Goal: Check status: Check status

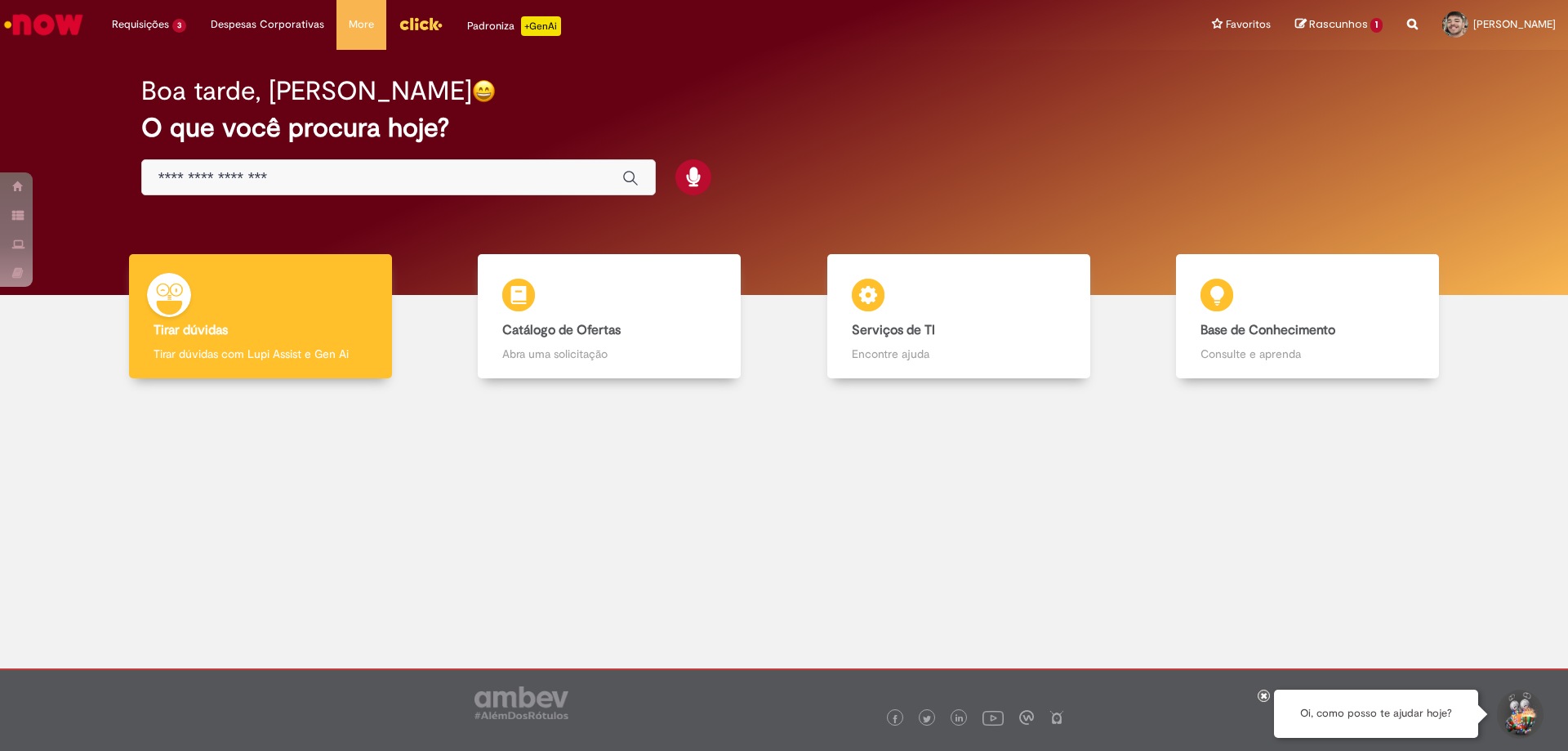
click at [407, 27] on img "Menu Cabeçalho" at bounding box center [420, 24] width 44 height 25
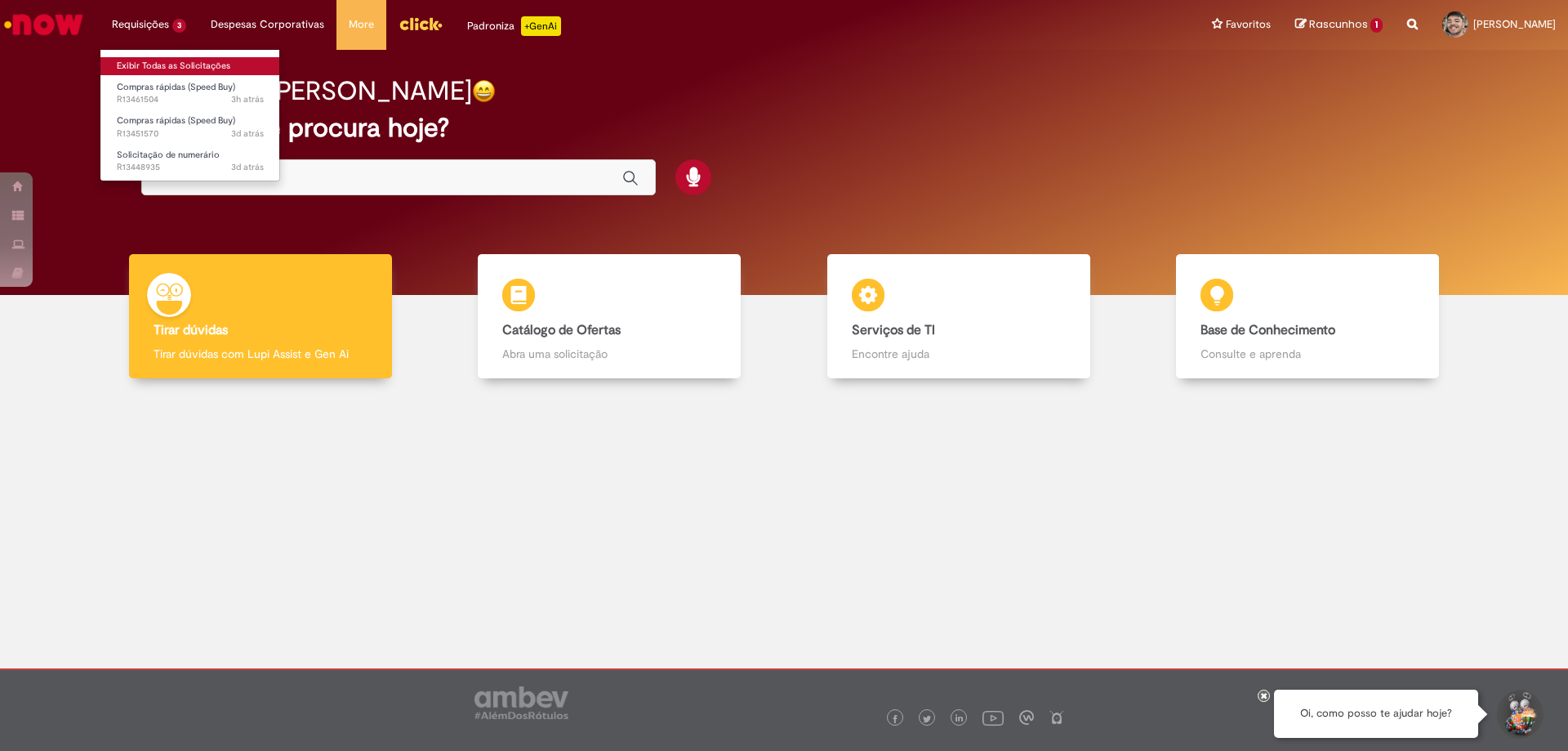
click at [169, 65] on link "Exibir Todas as Solicitações" at bounding box center [191, 66] width 180 height 18
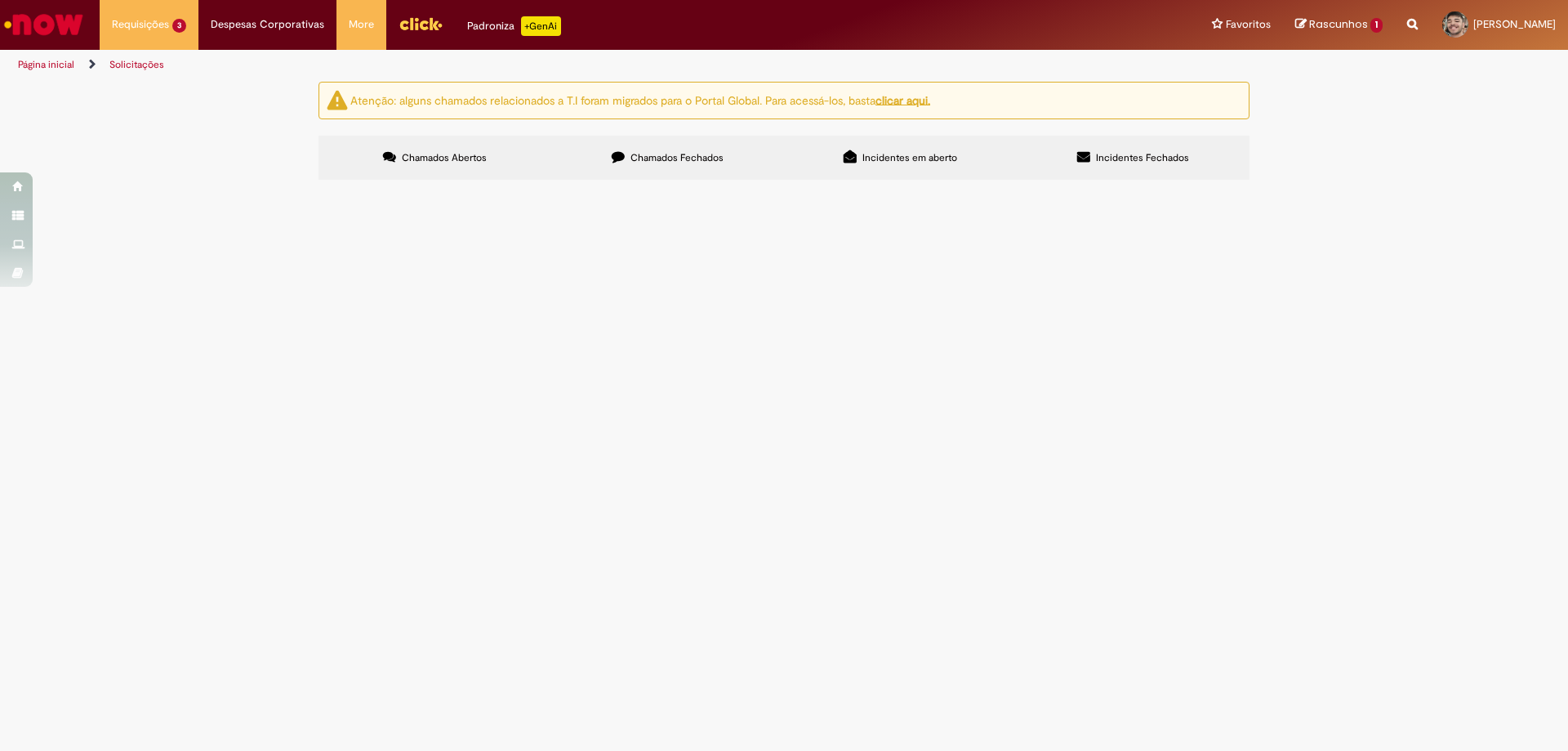
click at [0, 0] on span "Convenio programa aprendiz - RASC" at bounding box center [0, 0] width 0 height 0
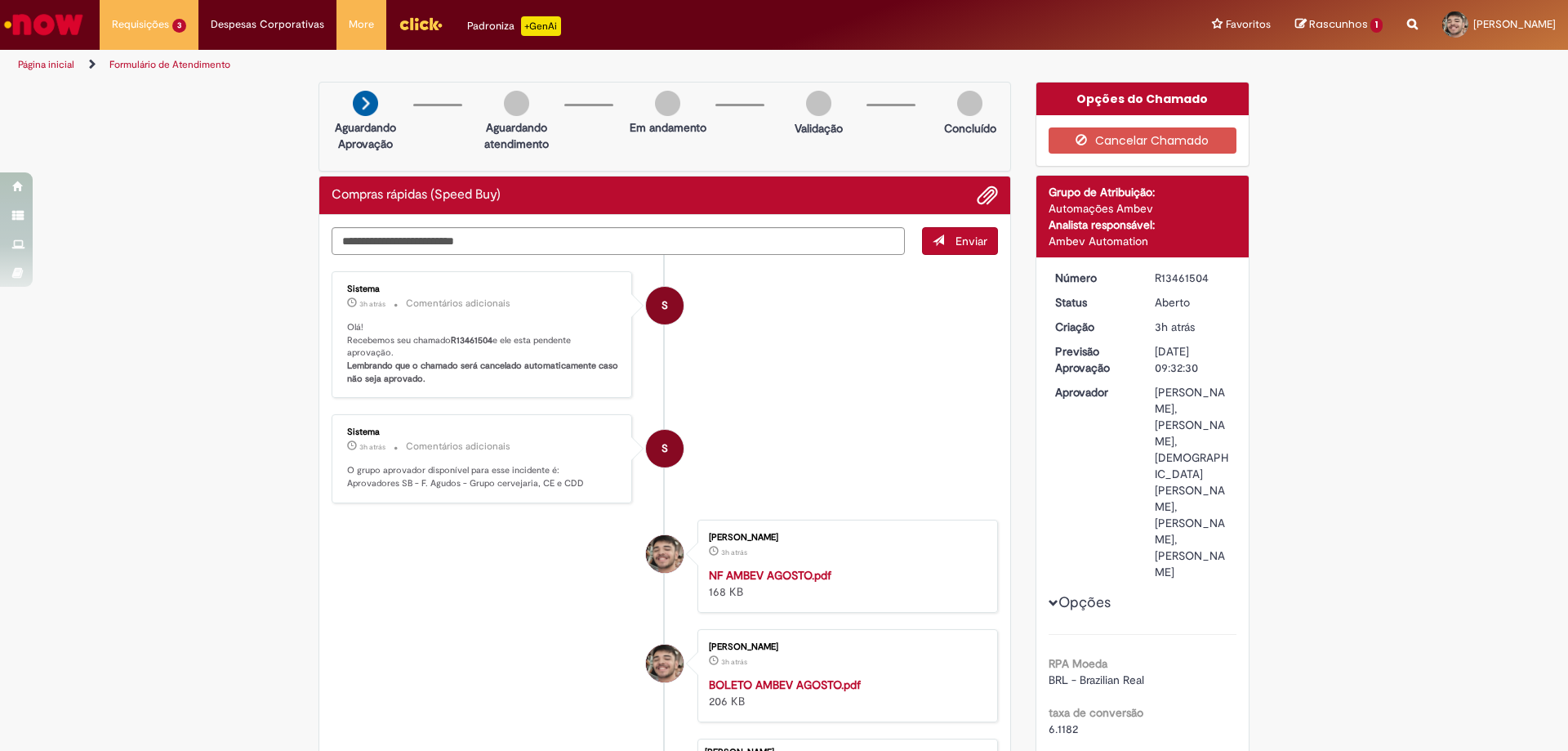
scroll to position [82, 0]
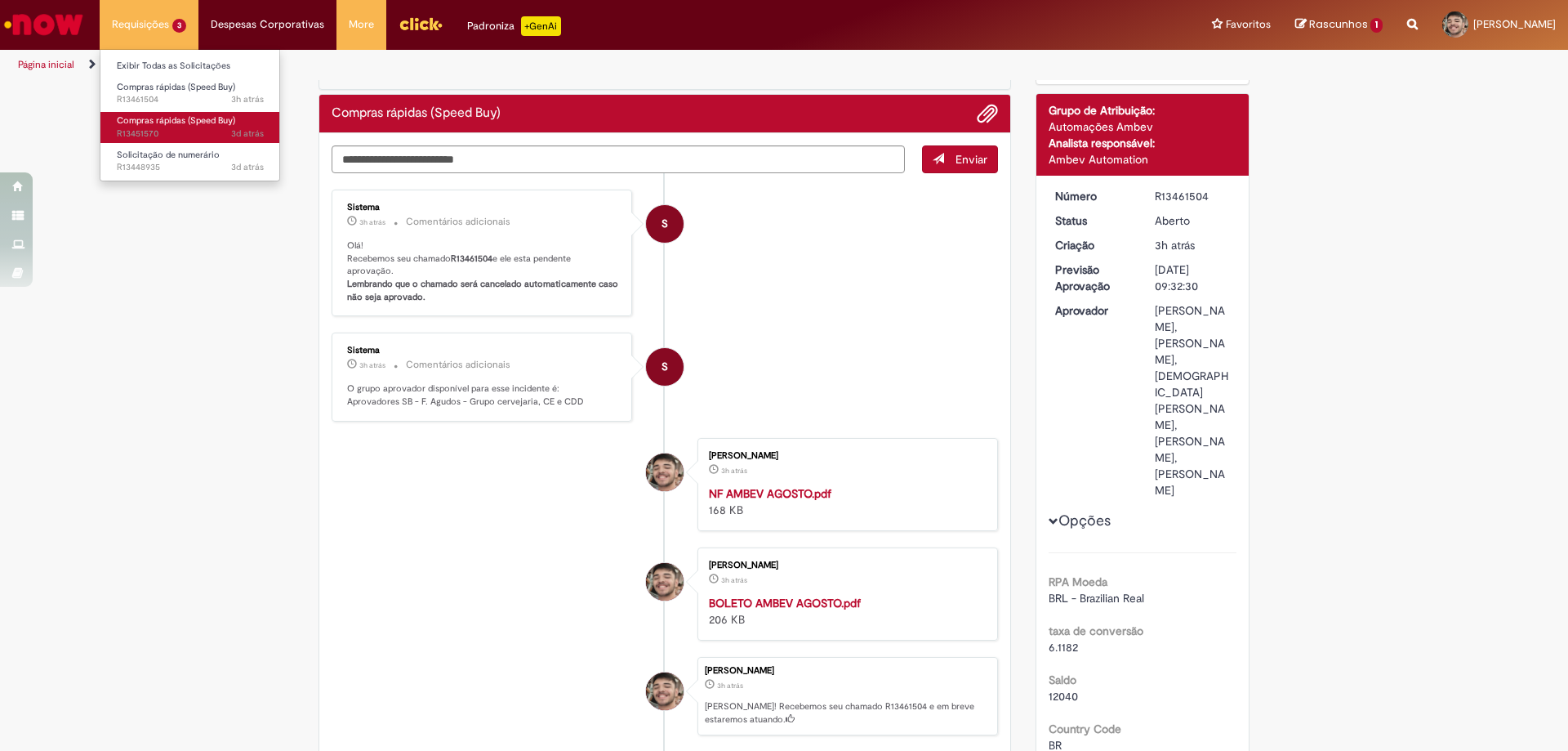
click at [187, 131] on span "3d atrás 3 dias atrás R13451570" at bounding box center [191, 133] width 147 height 13
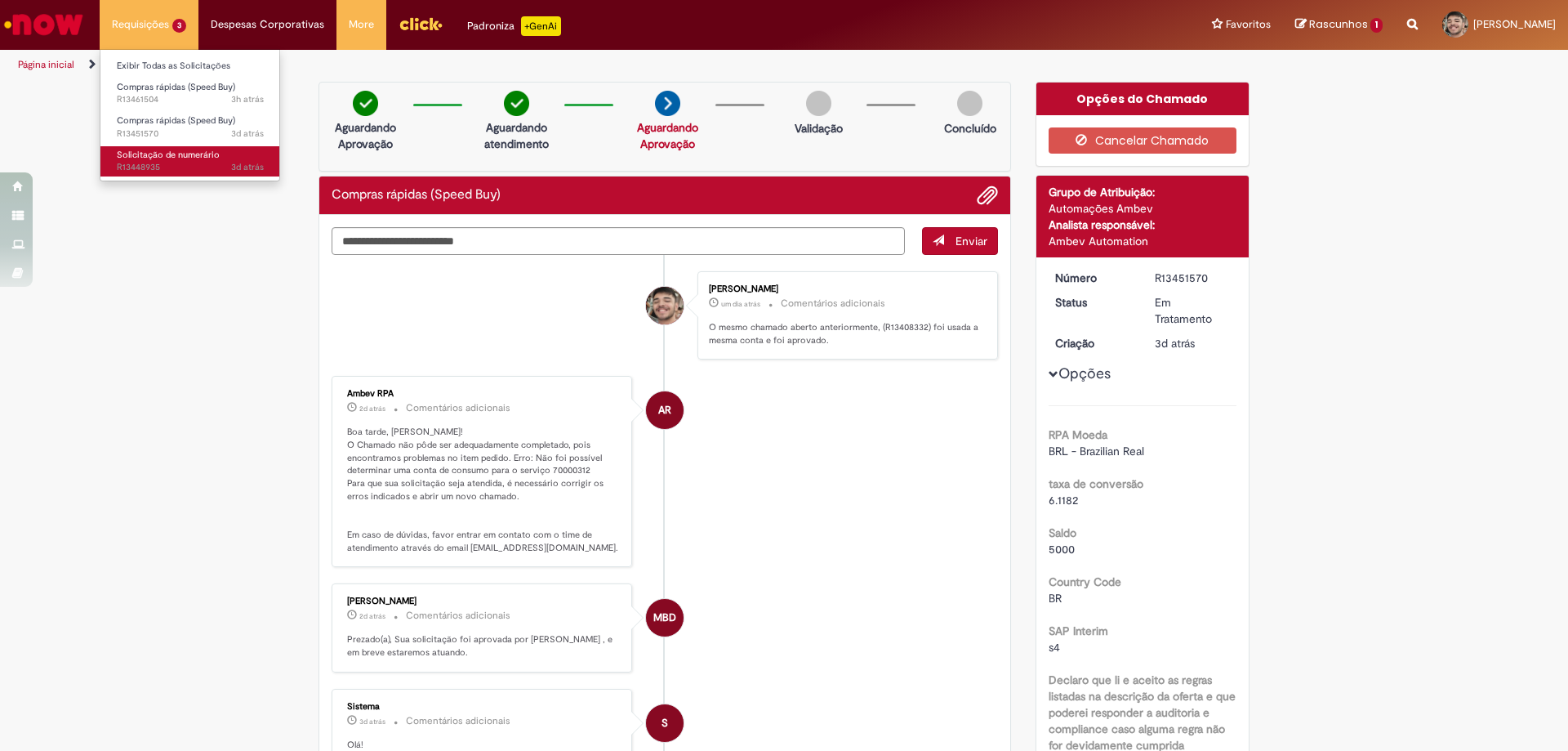
click at [158, 167] on span "3d atrás 3 dias atrás R13448935" at bounding box center [191, 167] width 147 height 13
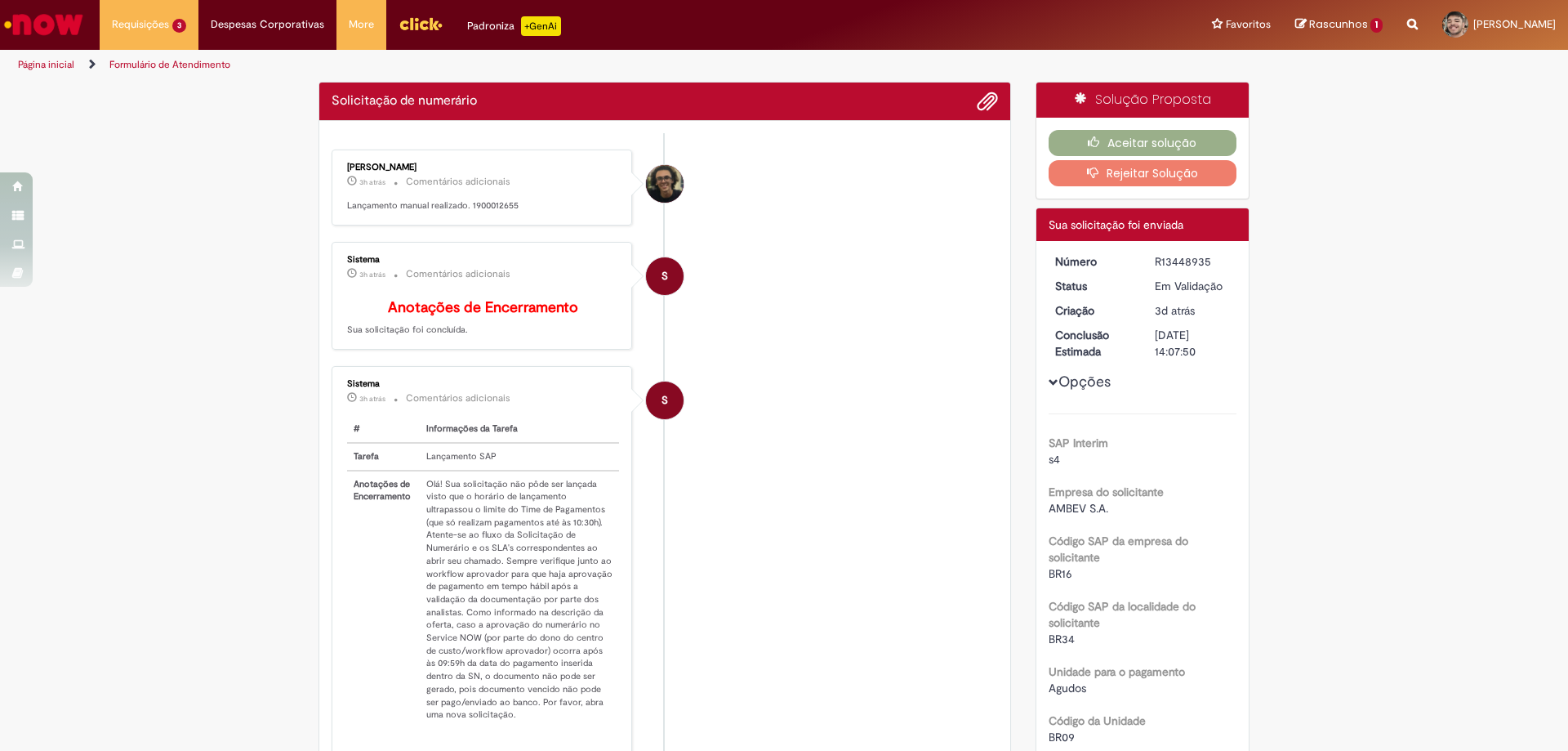
click at [766, 258] on li "S Sistema 3h atrás 3 horas atrás Comentários adicionais Anotações de Encerramen…" at bounding box center [665, 296] width 666 height 109
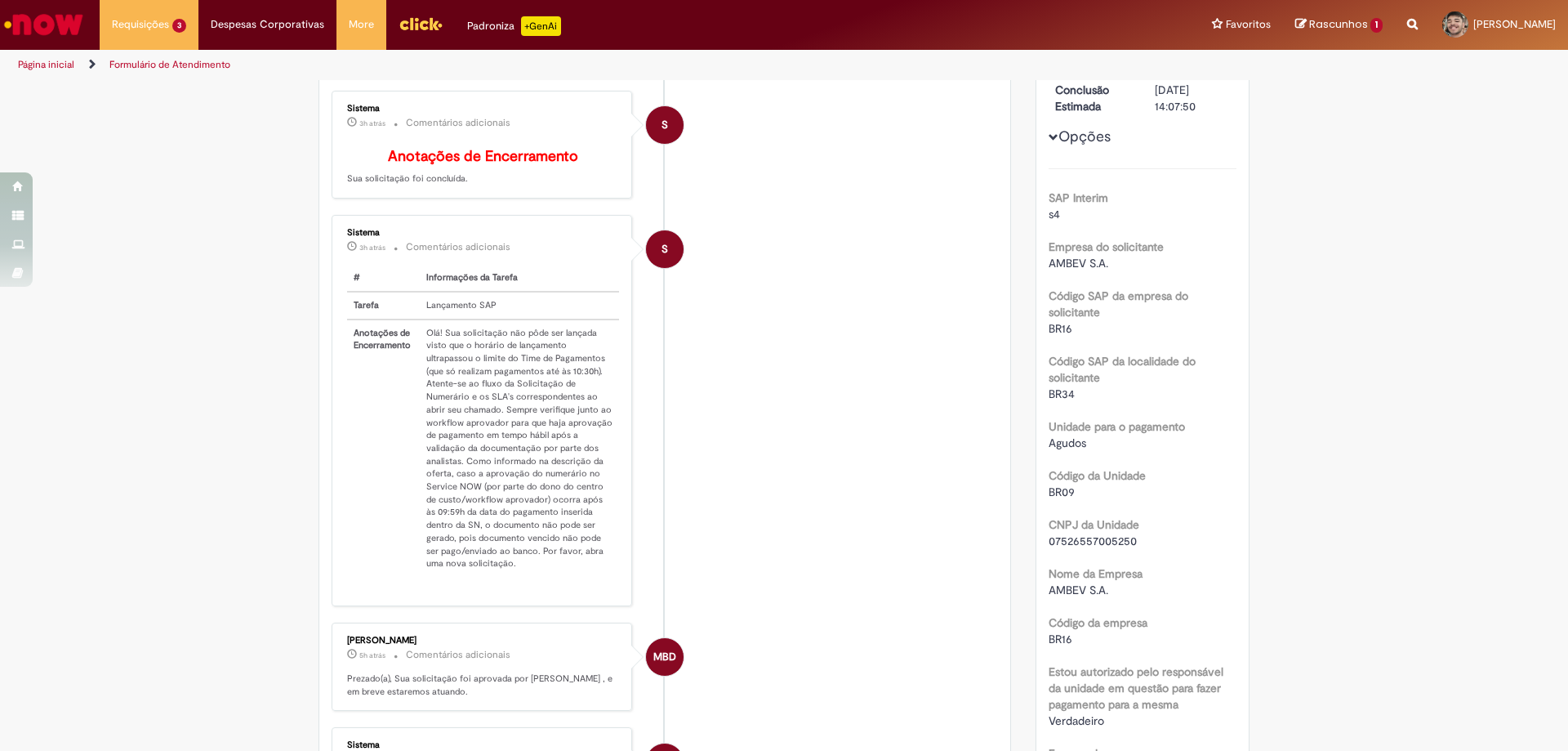
scroll to position [82, 0]
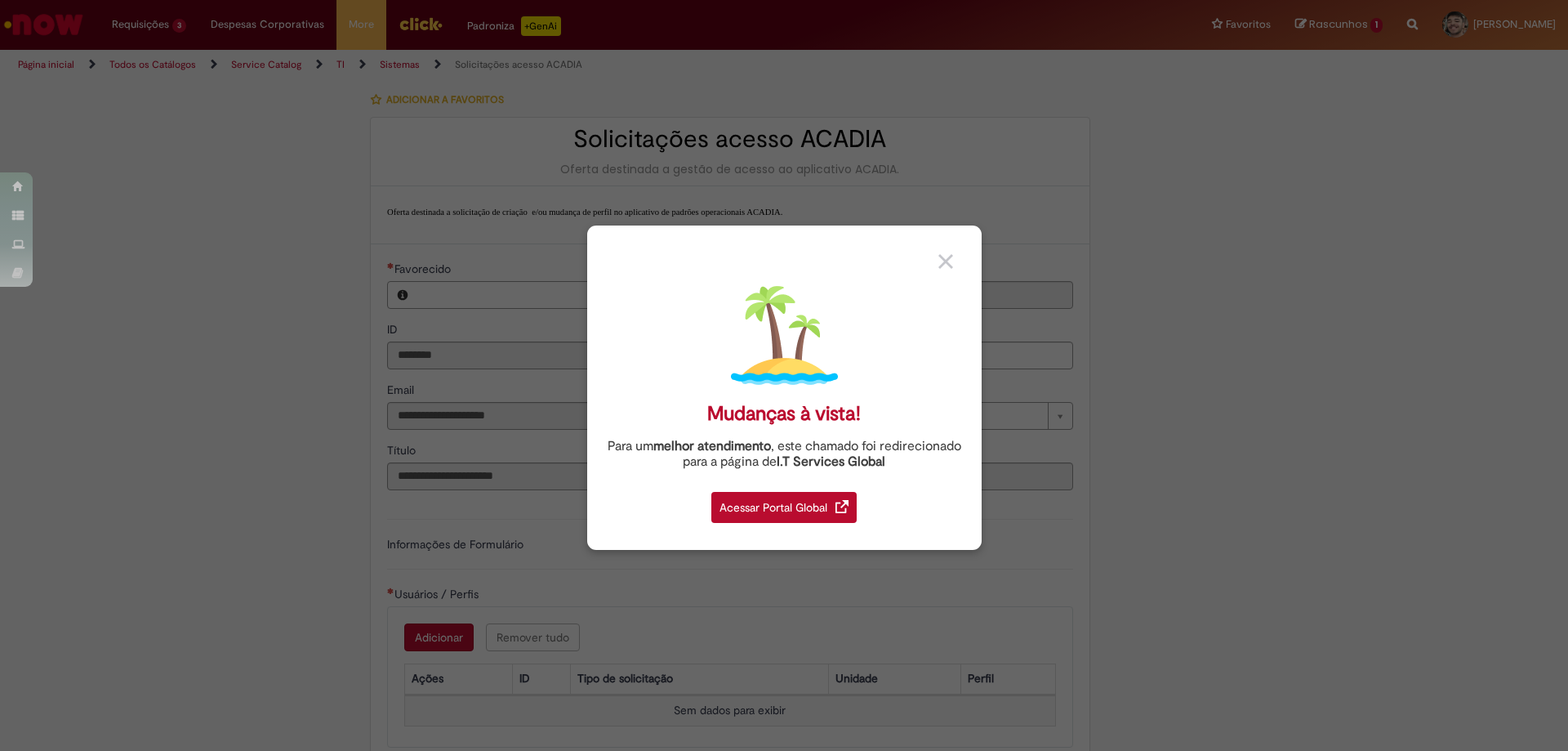
type input "**********"
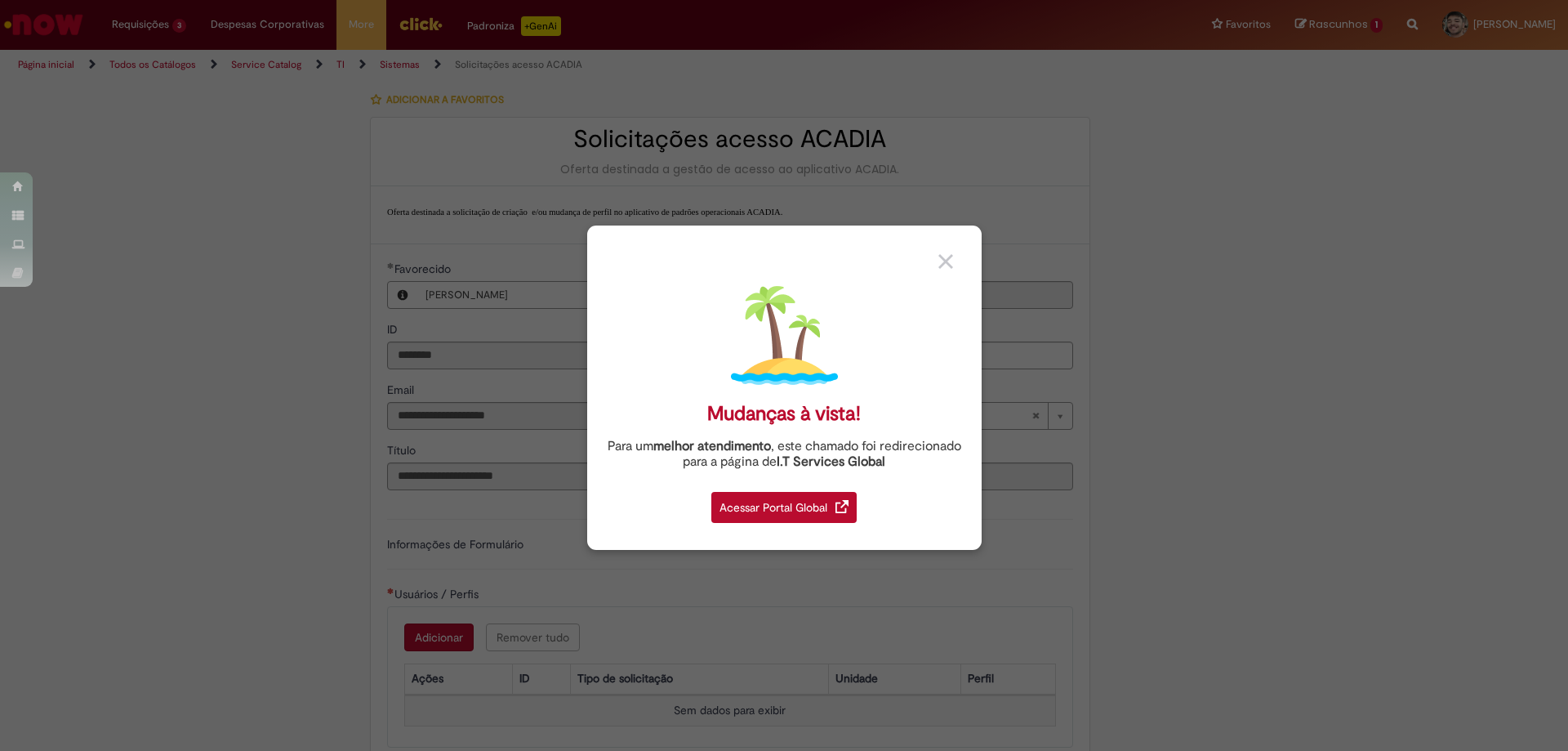
click at [827, 503] on div "Acessar Portal Global" at bounding box center [784, 508] width 145 height 31
